Goal: Transaction & Acquisition: Purchase product/service

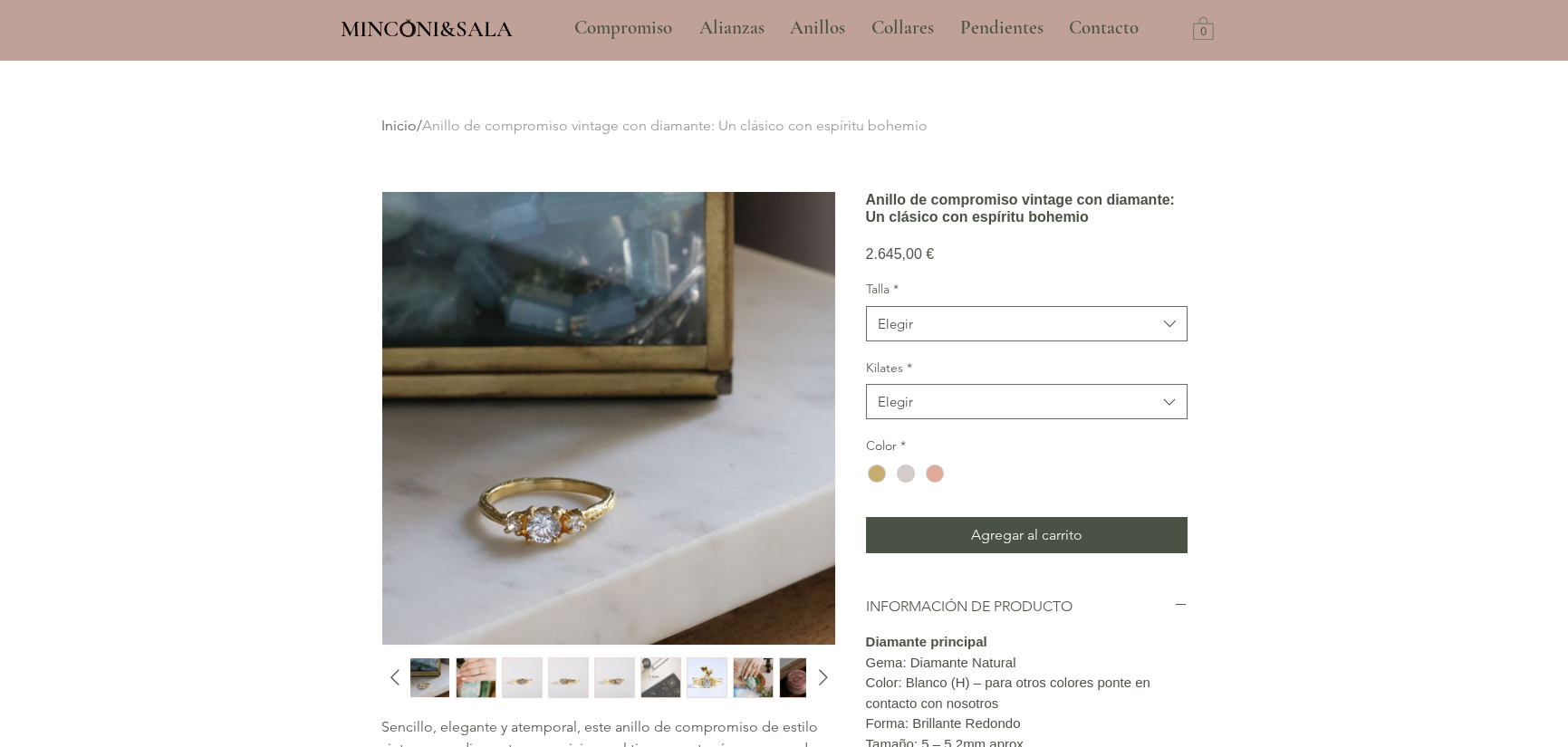
click at [476, 677] on img "2 / 12" at bounding box center [476, 678] width 39 height 39
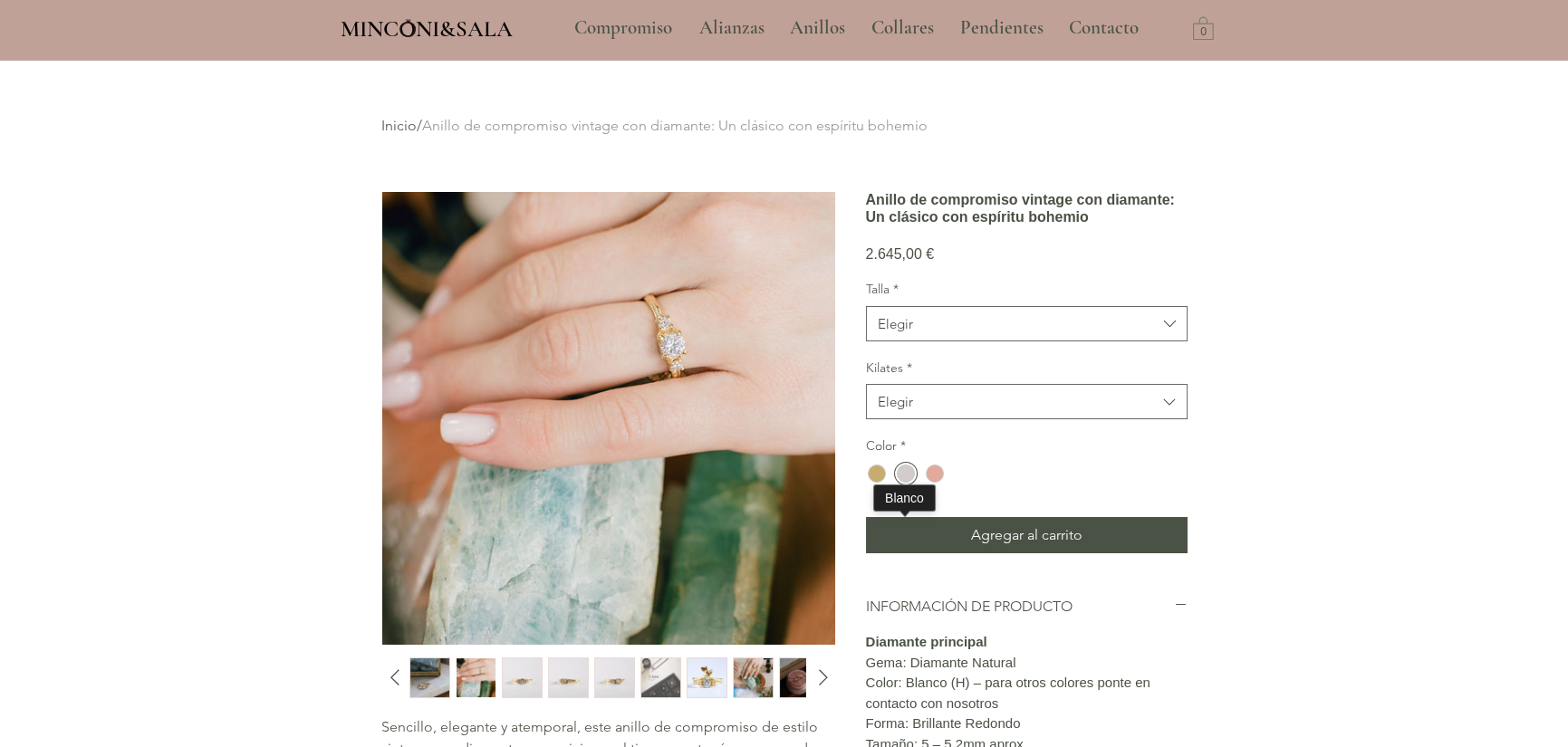
click at [899, 483] on div "main content" at bounding box center [906, 474] width 19 height 19
click at [902, 483] on div "main content" at bounding box center [906, 474] width 19 height 19
click at [929, 483] on div "main content" at bounding box center [935, 474] width 19 height 19
click at [601, 668] on img "5 / 12" at bounding box center [615, 678] width 39 height 39
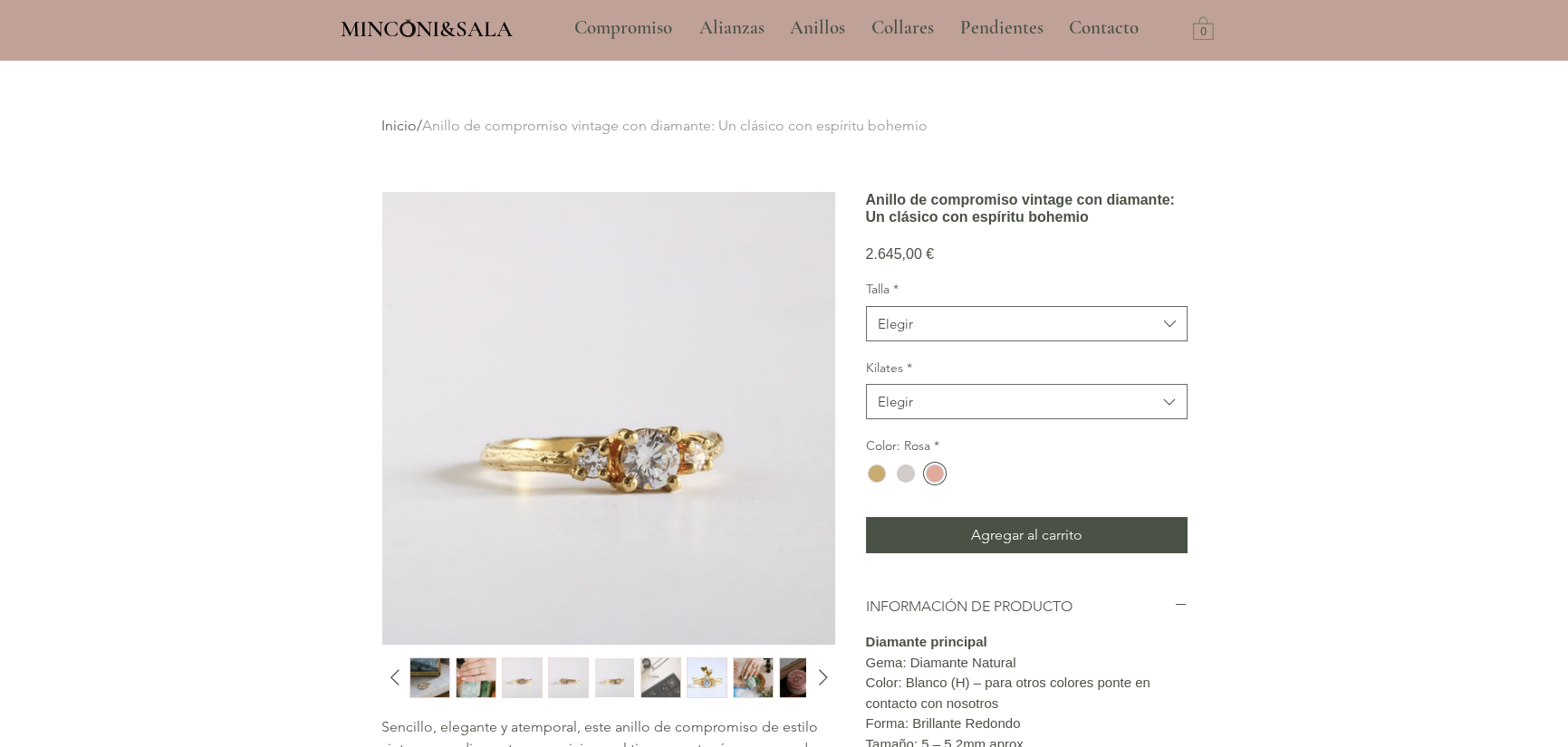
click at [566, 690] on img "4 / 12" at bounding box center [568, 678] width 39 height 39
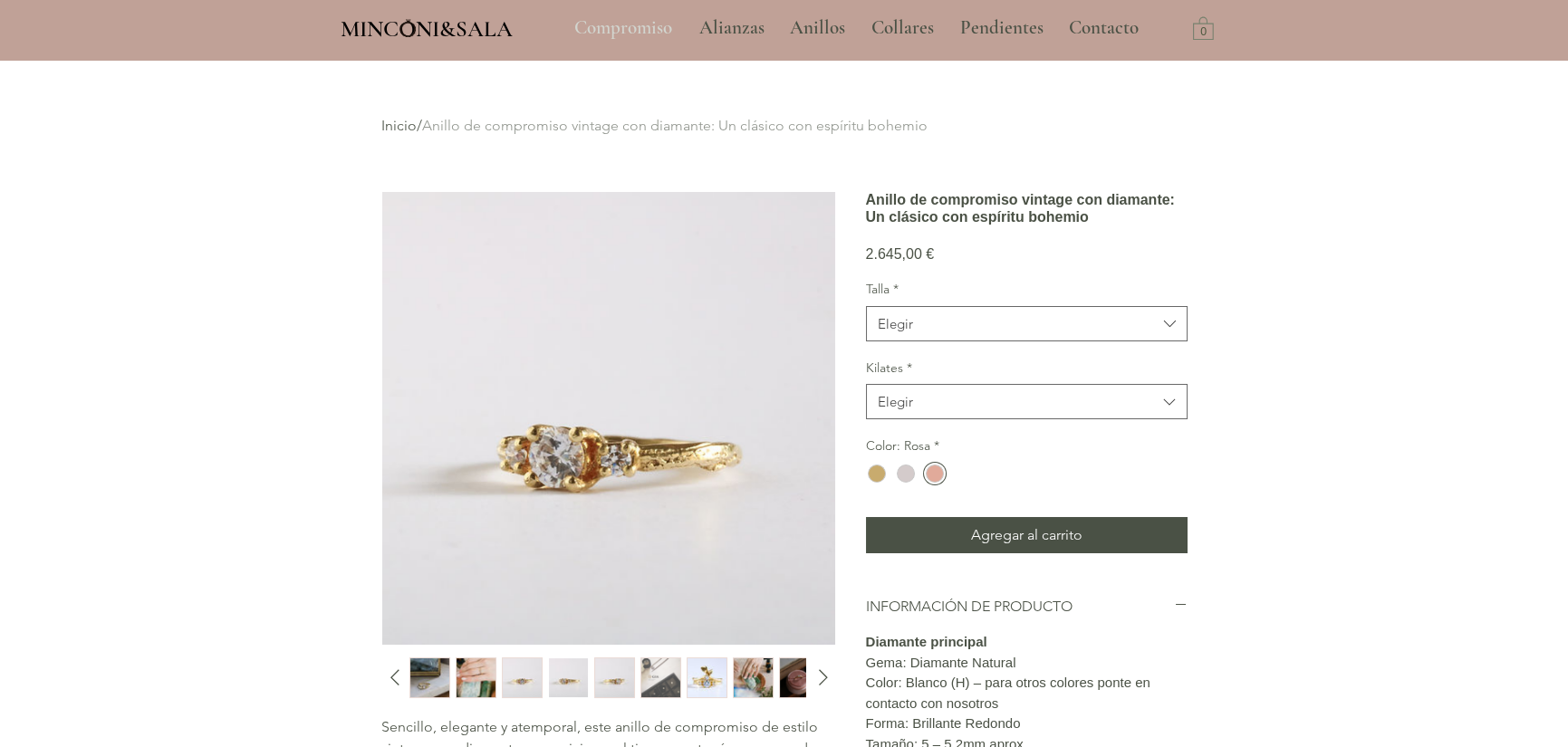
click at [613, 34] on p "Compromiso" at bounding box center [623, 28] width 116 height 45
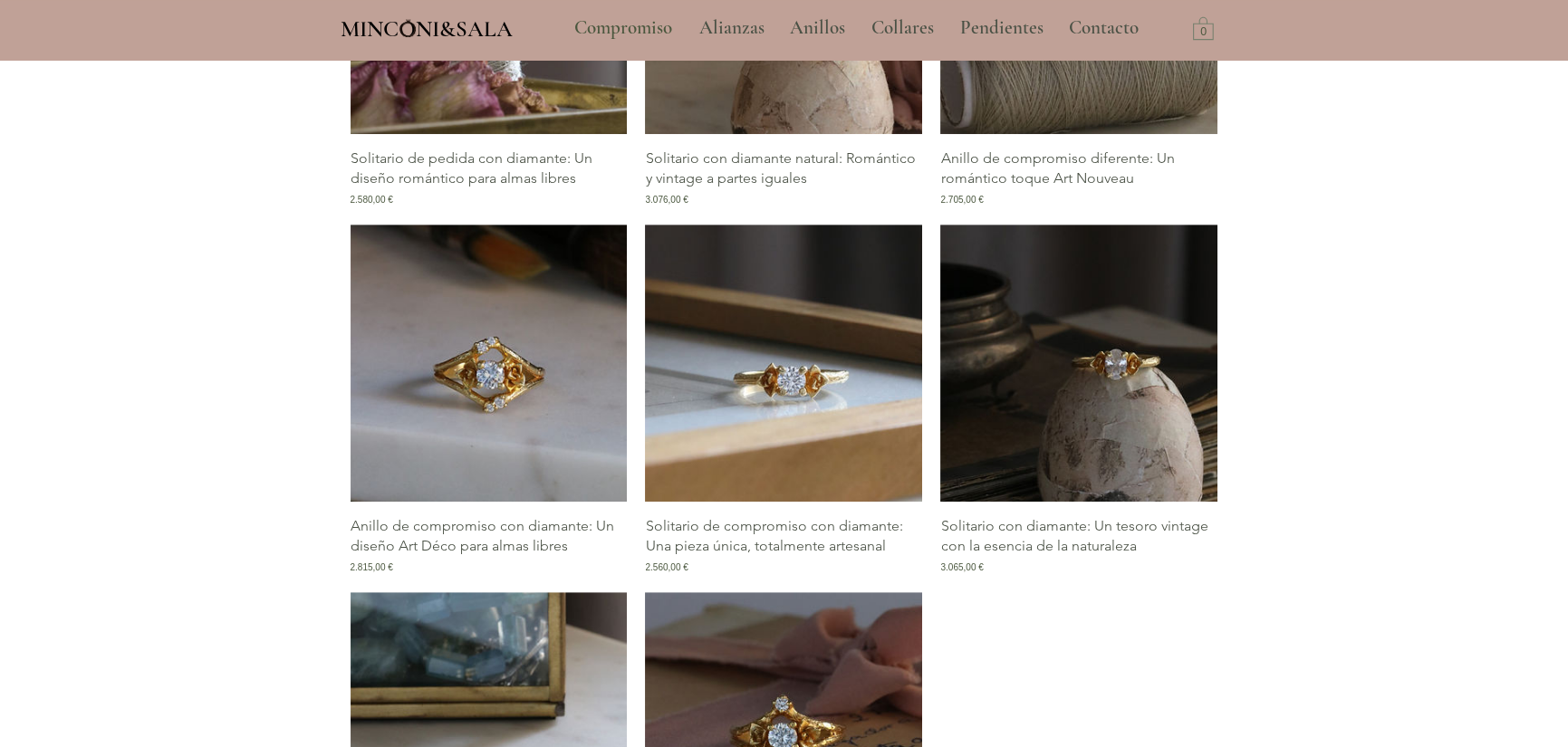
scroll to position [2652, 0]
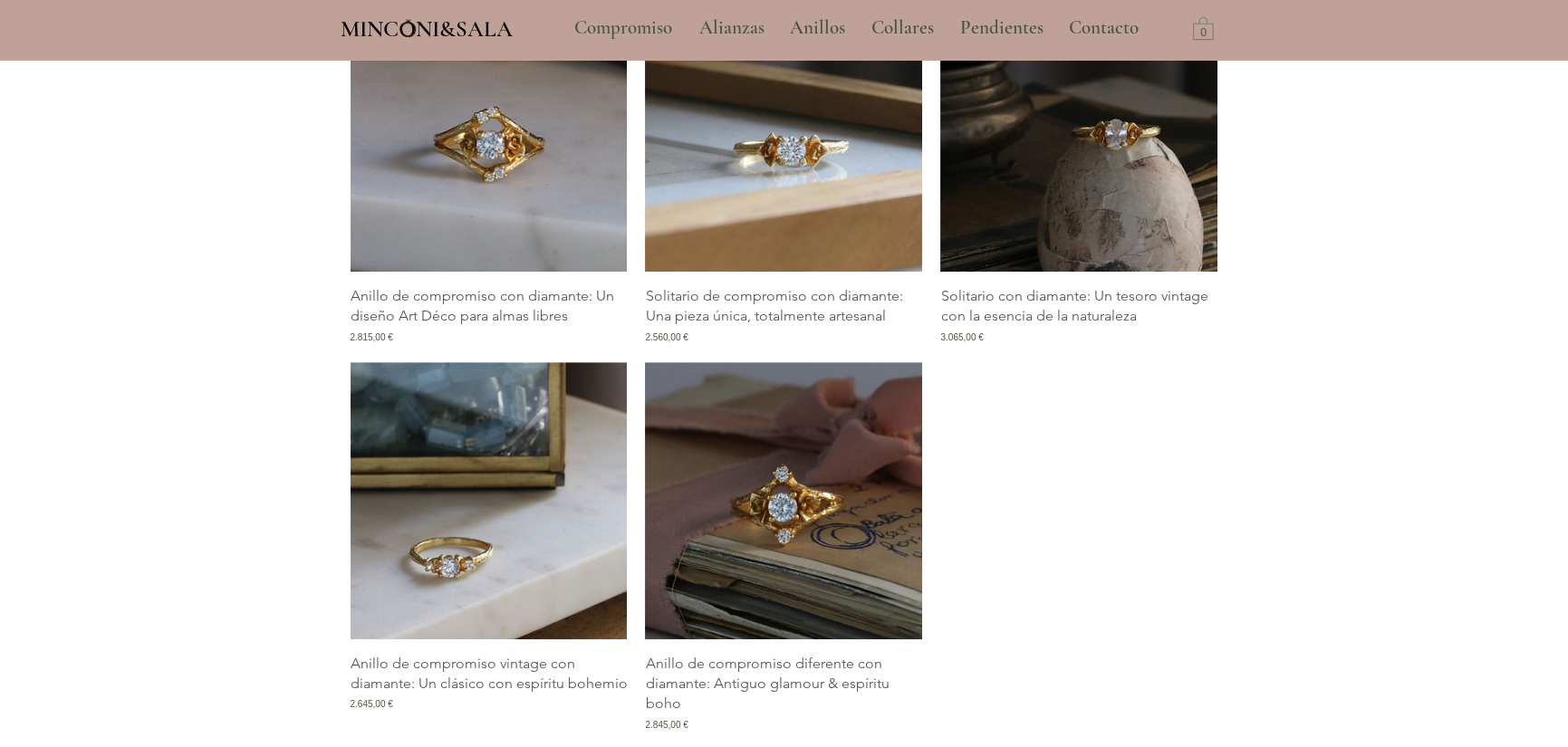
scroll to position [2969, 0]
